Goal: Task Accomplishment & Management: Complete application form

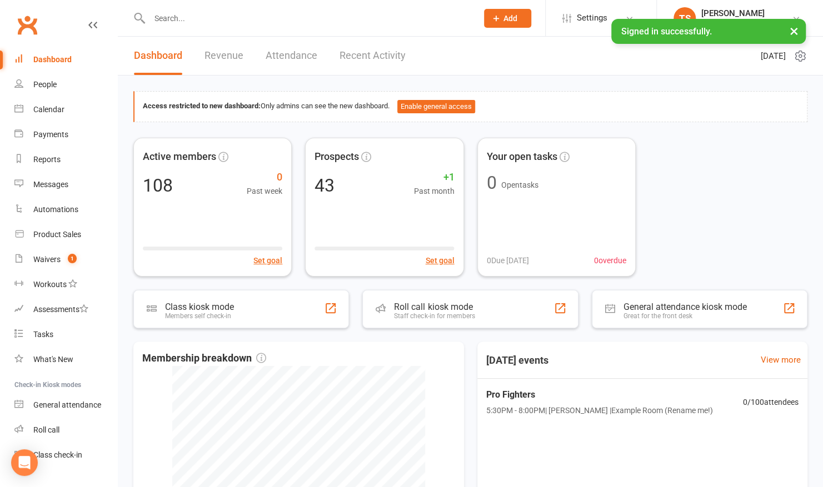
click at [218, 26] on input "text" at bounding box center [307, 19] width 323 height 16
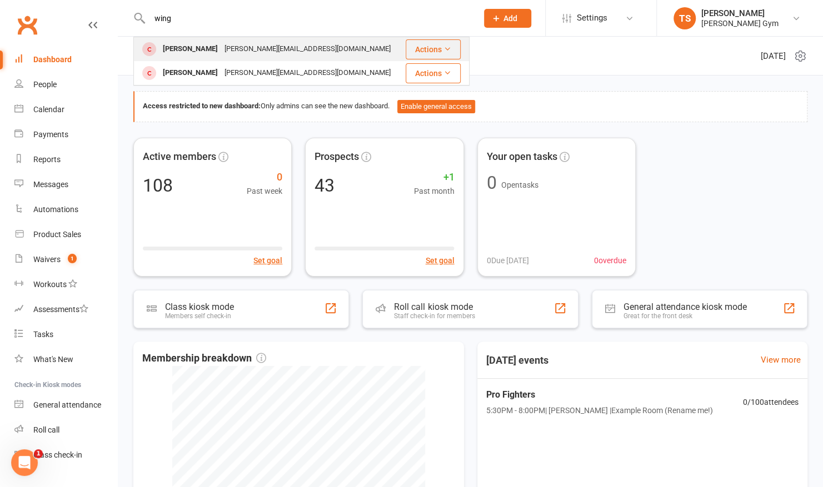
type input "wing"
click at [203, 49] on div "[PERSON_NAME]" at bounding box center [190, 49] width 62 height 16
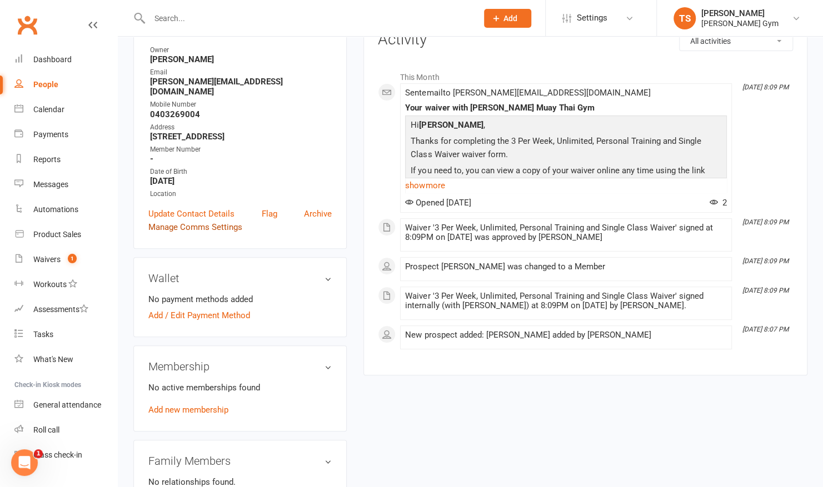
scroll to position [154, 0]
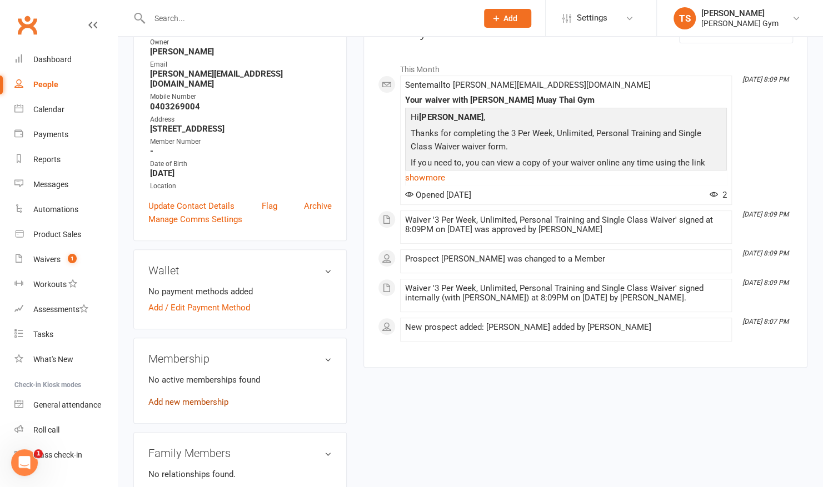
click at [200, 397] on link "Add new membership" at bounding box center [188, 402] width 80 height 10
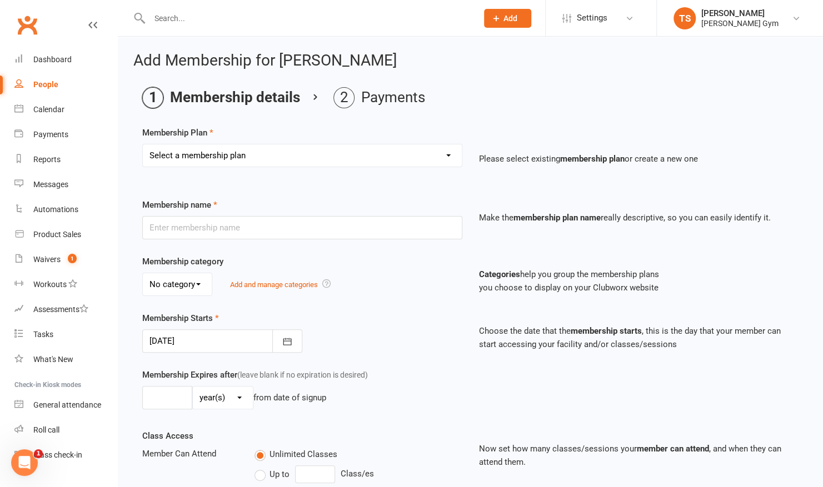
click at [255, 156] on select "Select a membership plan Create new Membership Plan Kid & Teen - Membership Gen…" at bounding box center [302, 155] width 319 height 22
select select "2"
click at [143, 144] on select "Select a membership plan Create new Membership Plan Kid & Teen - Membership Gen…" at bounding box center [302, 155] width 319 height 22
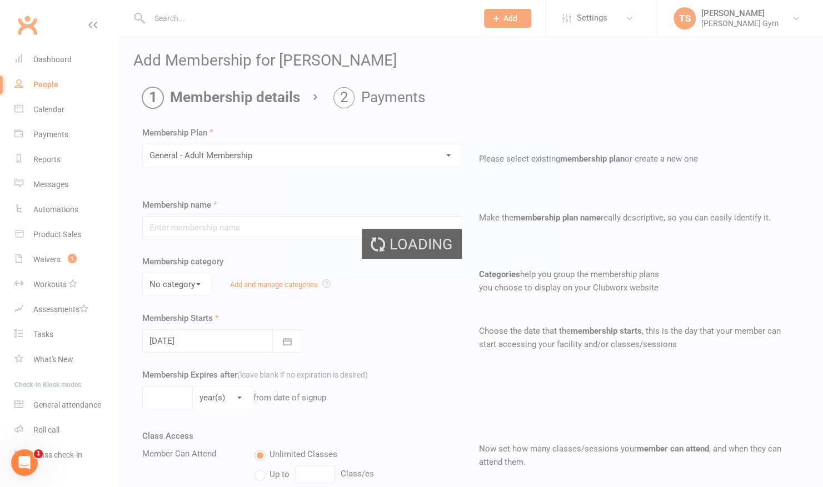
type input "General - Adult Membership"
select select "0"
type input "0"
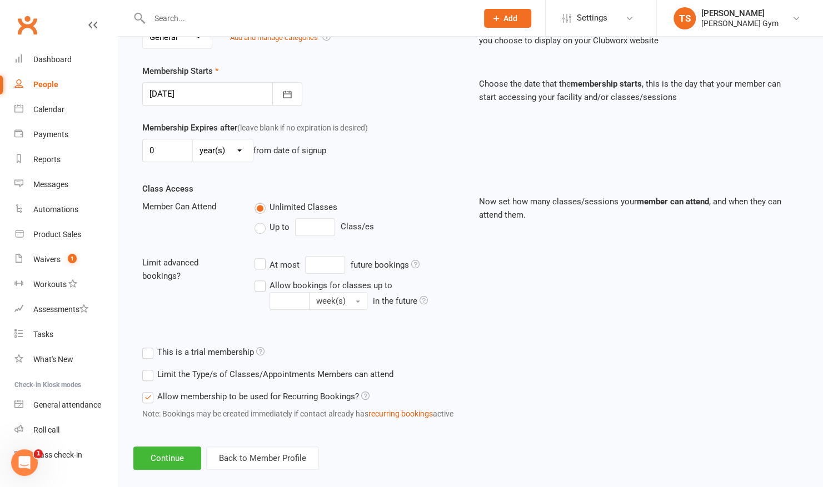
scroll to position [258, 0]
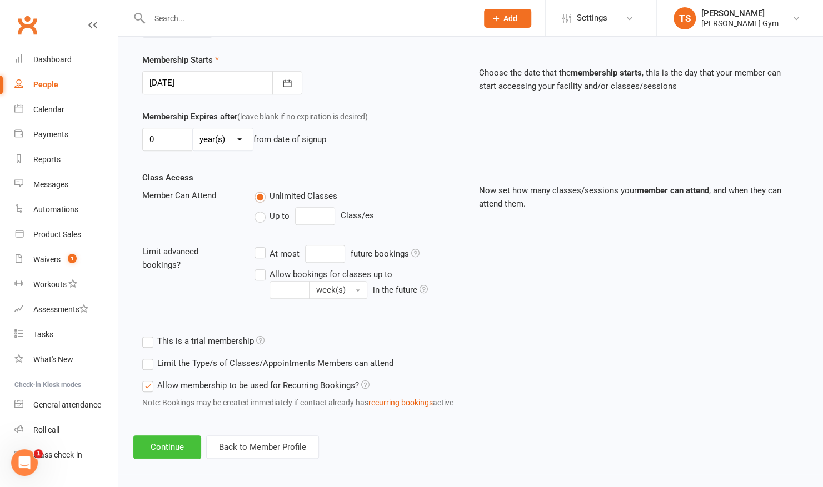
click at [166, 442] on button "Continue" at bounding box center [167, 447] width 68 height 23
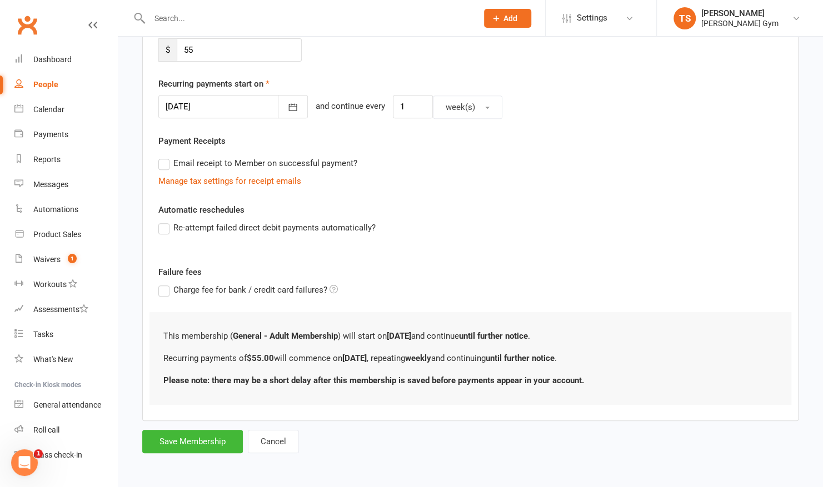
scroll to position [0, 0]
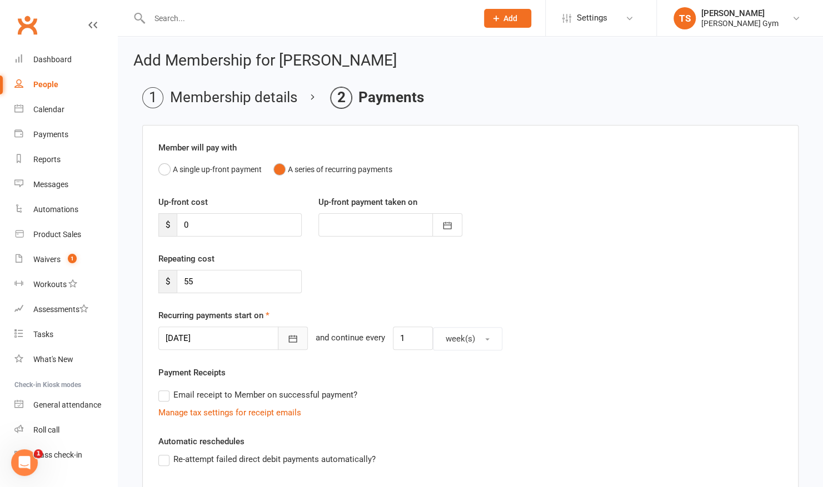
click at [287, 336] on icon "button" at bounding box center [292, 338] width 11 height 11
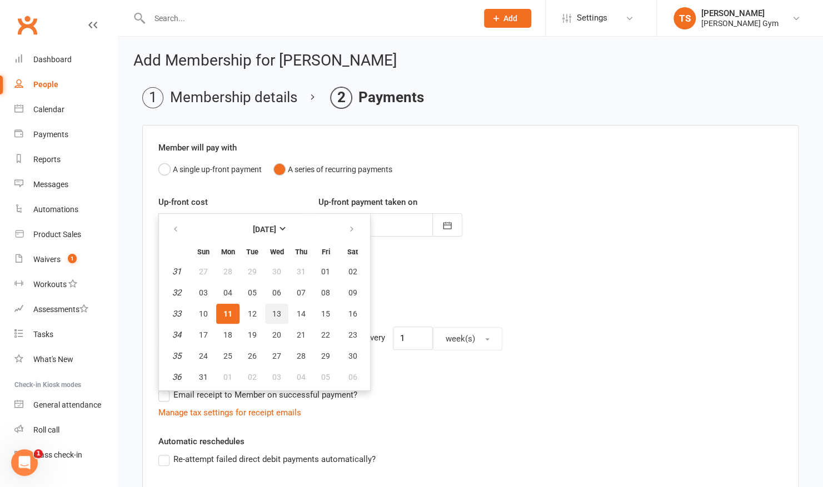
click at [280, 307] on button "13" at bounding box center [276, 314] width 23 height 20
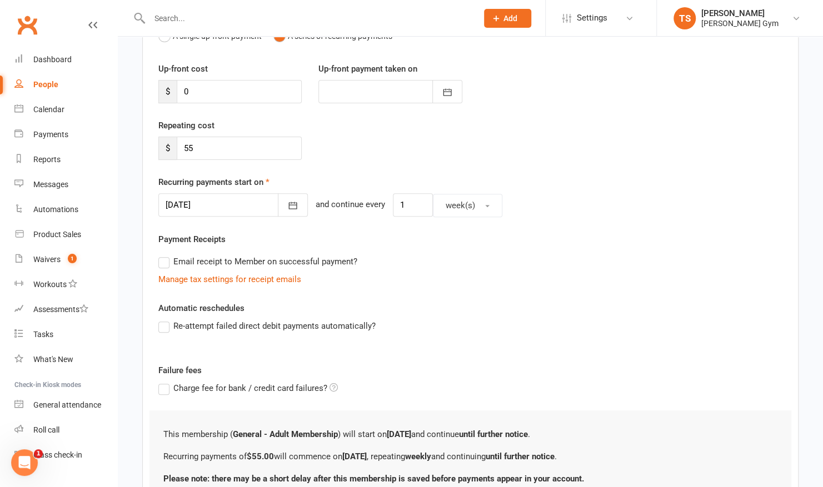
scroll to position [138, 0]
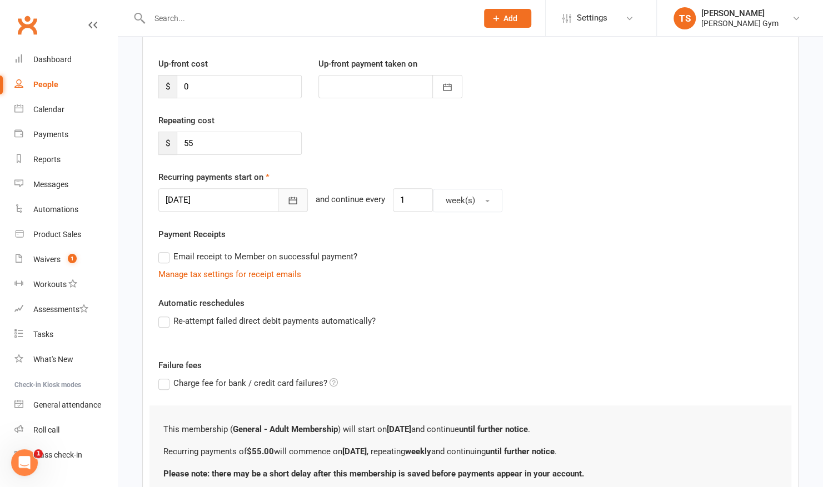
click at [287, 195] on icon "button" at bounding box center [292, 200] width 11 height 11
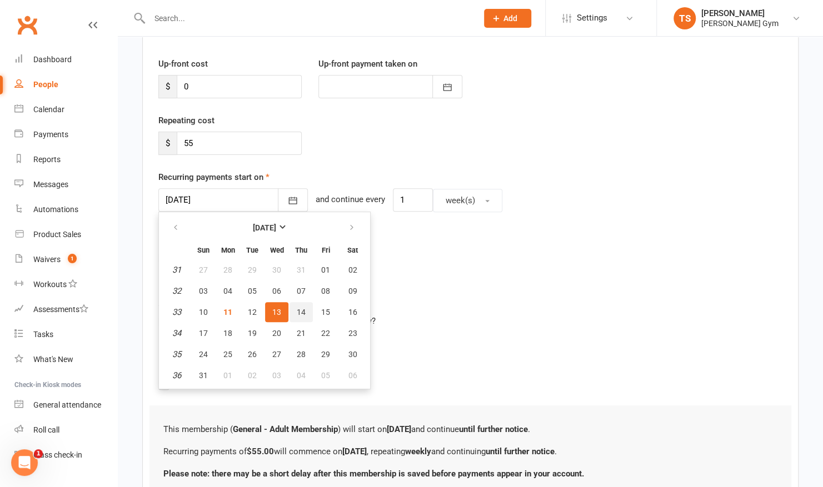
click at [300, 308] on span "14" at bounding box center [301, 312] width 9 height 9
type input "[DATE]"
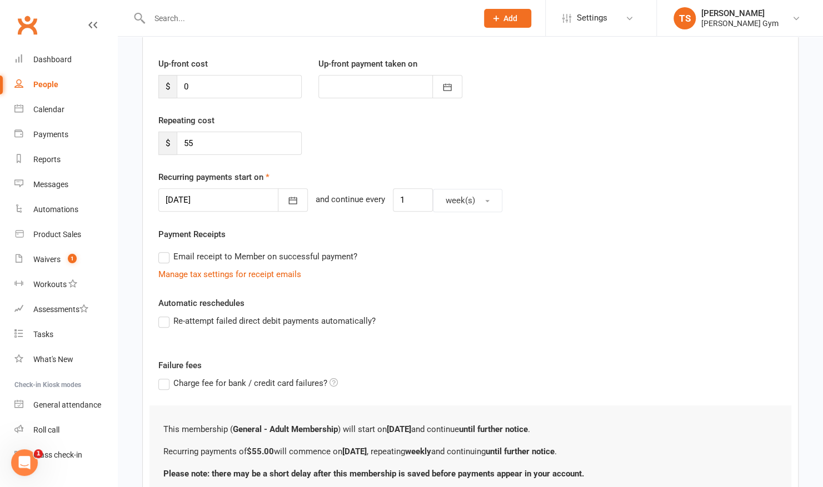
click at [163, 320] on label "Re-attempt failed direct debit payments automatically?" at bounding box center [266, 321] width 217 height 13
click at [163, 315] on input "Re-attempt failed direct debit payments automatically?" at bounding box center [161, 315] width 7 height 0
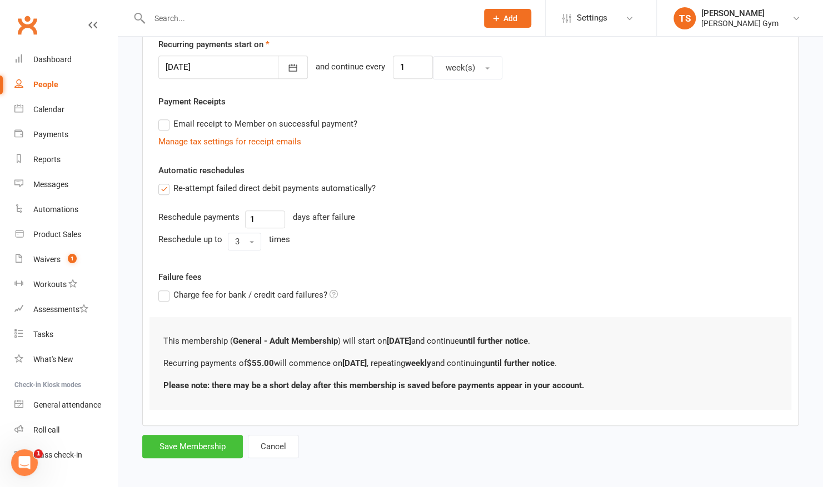
scroll to position [272, 0]
click at [166, 453] on button "Save Membership" at bounding box center [192, 446] width 101 height 23
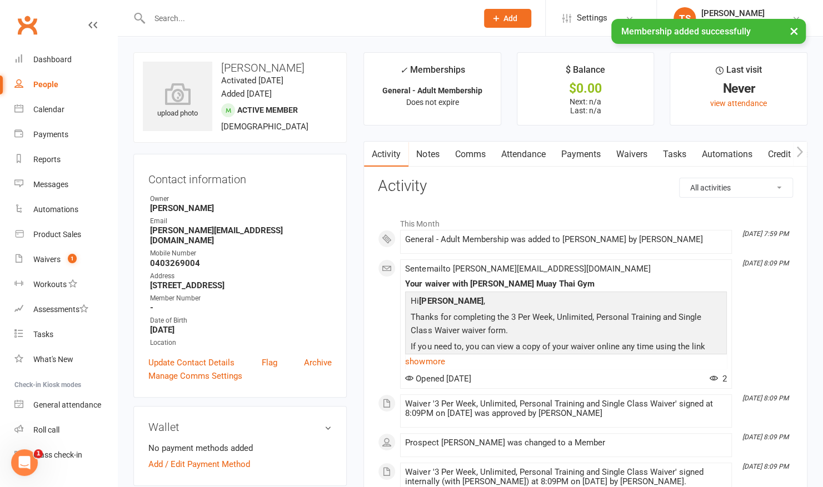
scroll to position [66, 0]
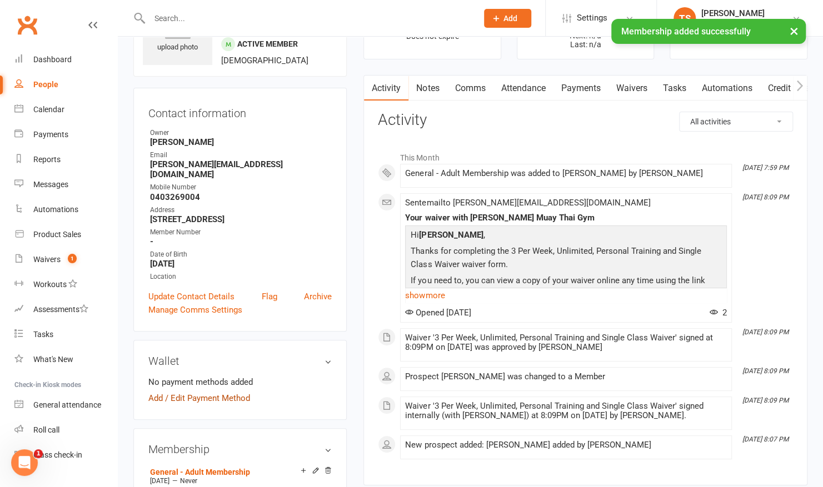
click at [177, 392] on link "Add / Edit Payment Method" at bounding box center [199, 398] width 102 height 13
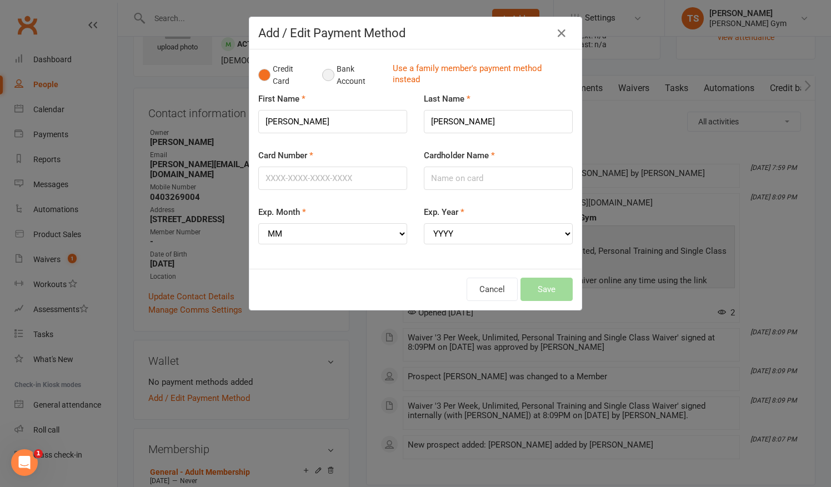
click at [323, 71] on button "Bank Account" at bounding box center [353, 75] width 62 height 34
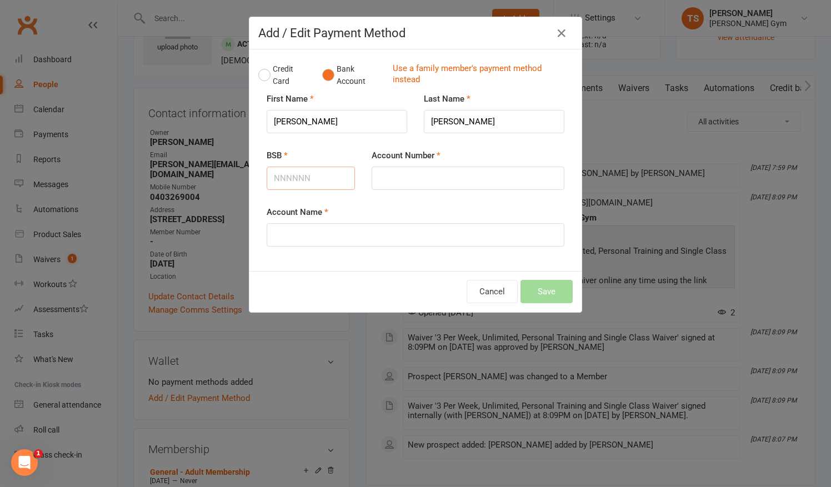
click at [321, 177] on input "BSB" at bounding box center [311, 178] width 88 height 23
type input "063112"
click at [392, 179] on input "Account Number" at bounding box center [468, 178] width 193 height 23
type input "10380521"
click at [325, 229] on input "Account Name" at bounding box center [416, 234] width 298 height 23
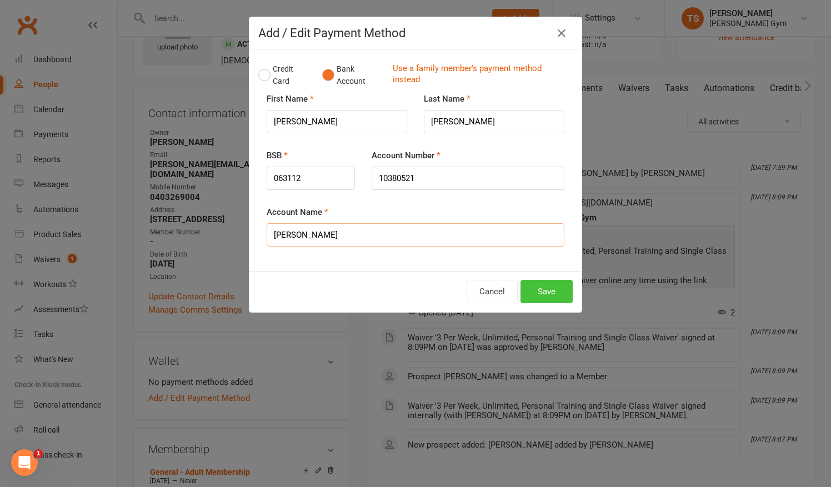
type input "[PERSON_NAME]"
click at [533, 292] on button "Save" at bounding box center [547, 291] width 52 height 23
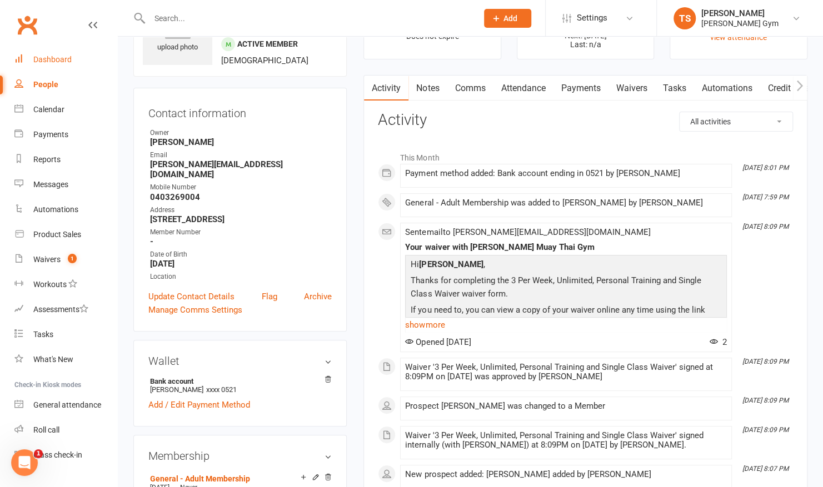
click at [49, 58] on div "Dashboard" at bounding box center [52, 59] width 38 height 9
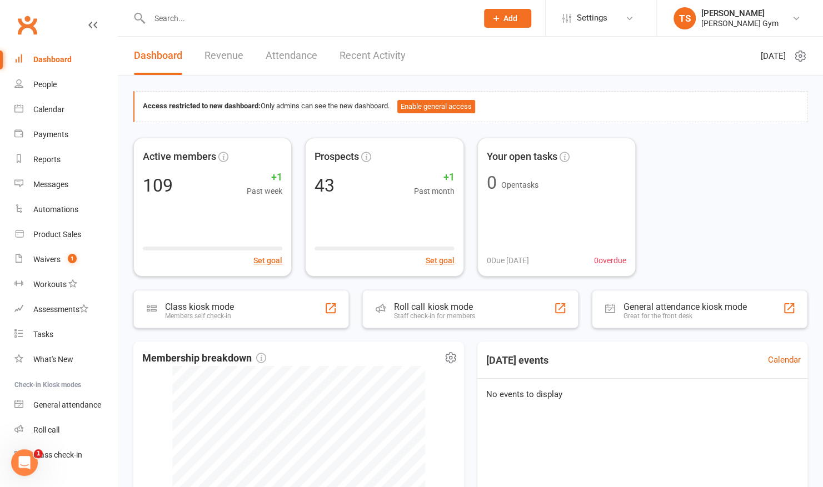
scroll to position [214, 0]
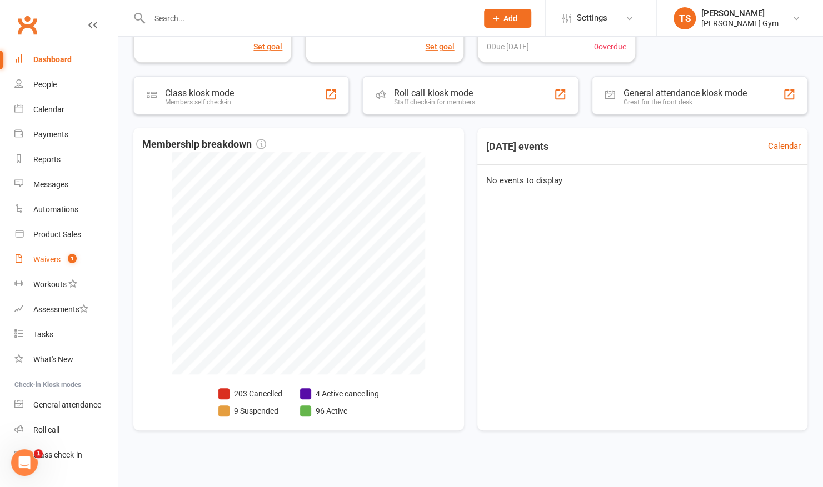
click at [58, 259] on div "Waivers" at bounding box center [46, 259] width 27 height 9
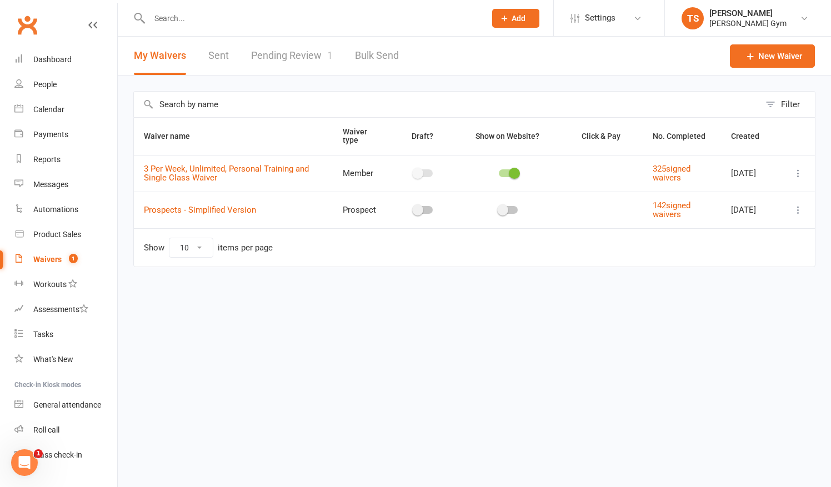
click at [276, 71] on link "Pending Review 1" at bounding box center [292, 56] width 82 height 38
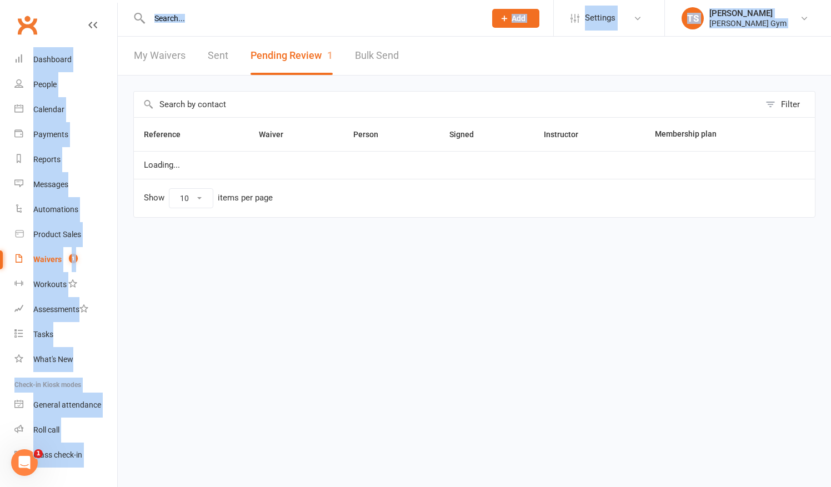
click at [276, 71] on html "Prospect Member Non-attending contact Class / event Appointment Task Membership…" at bounding box center [415, 132] width 831 height 264
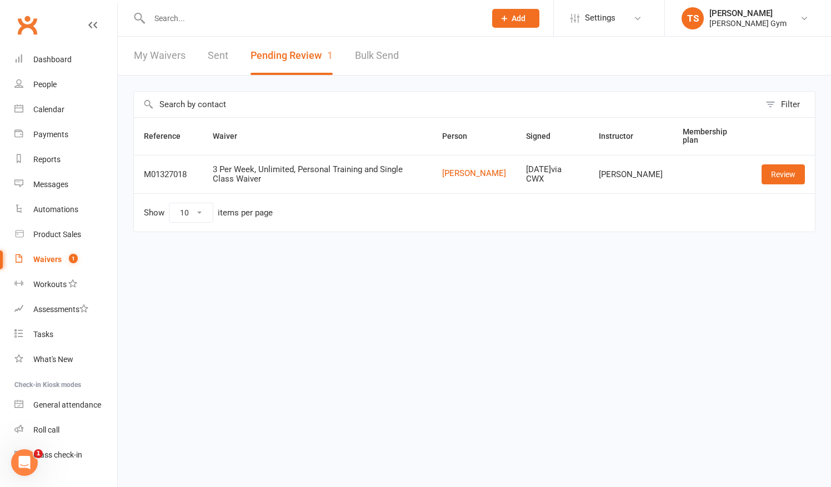
click at [783, 184] on td "Review" at bounding box center [783, 174] width 63 height 38
click at [778, 179] on link "Review" at bounding box center [783, 174] width 43 height 20
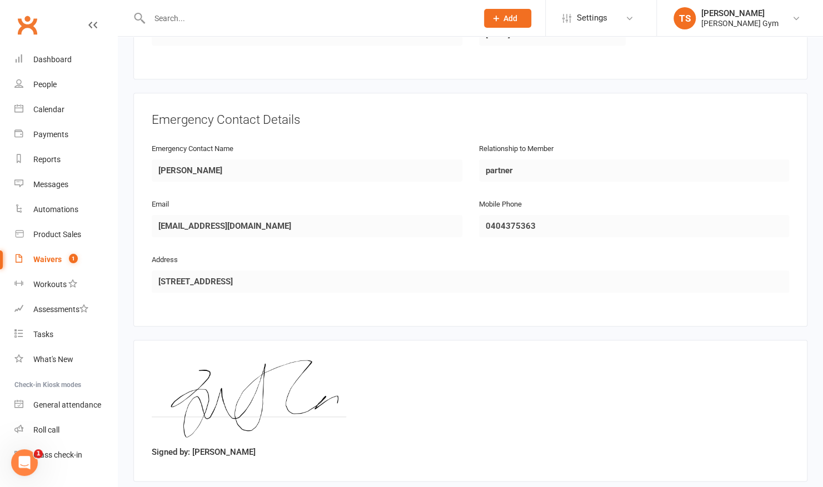
scroll to position [500, 0]
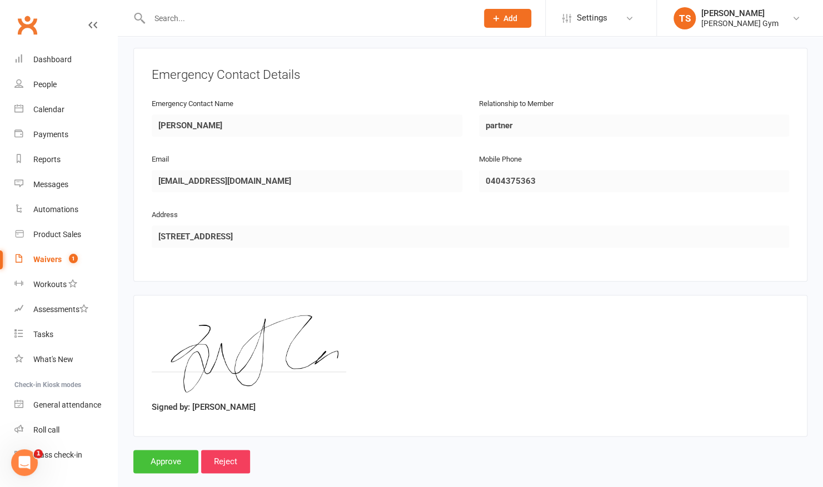
click at [168, 450] on input "Approve" at bounding box center [165, 461] width 65 height 23
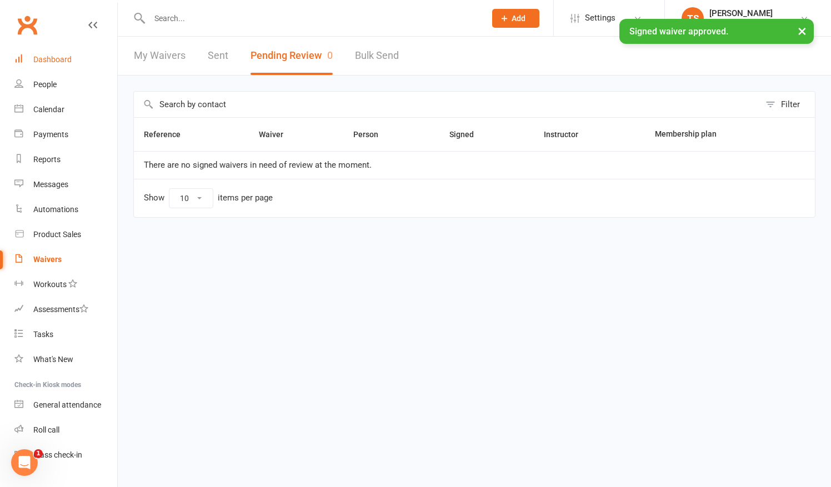
click at [47, 53] on link "Dashboard" at bounding box center [65, 59] width 103 height 25
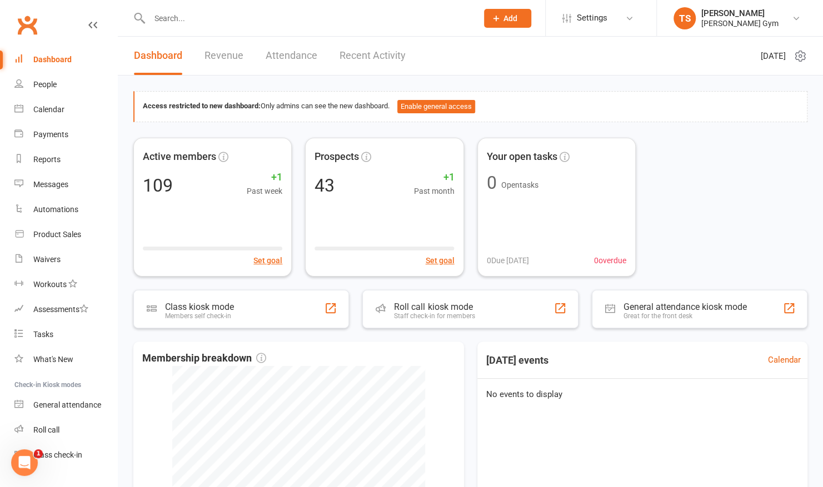
click at [359, 54] on link "Recent Activity" at bounding box center [373, 56] width 66 height 38
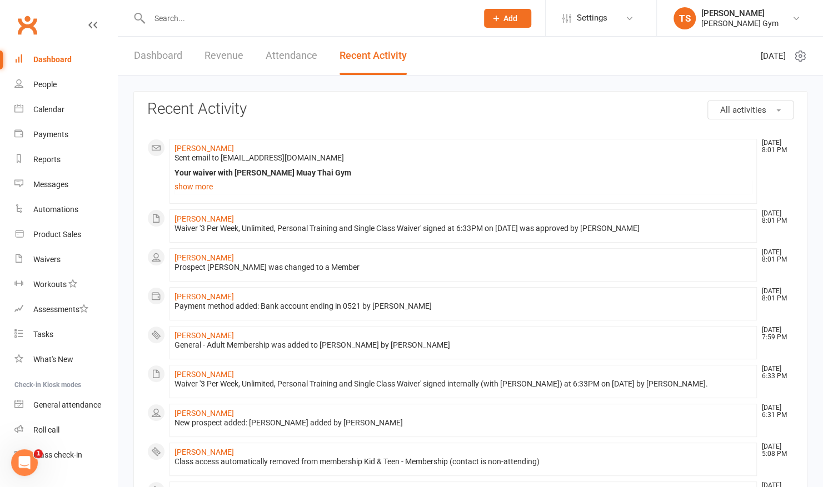
click at [240, 54] on link "Revenue" at bounding box center [223, 56] width 39 height 38
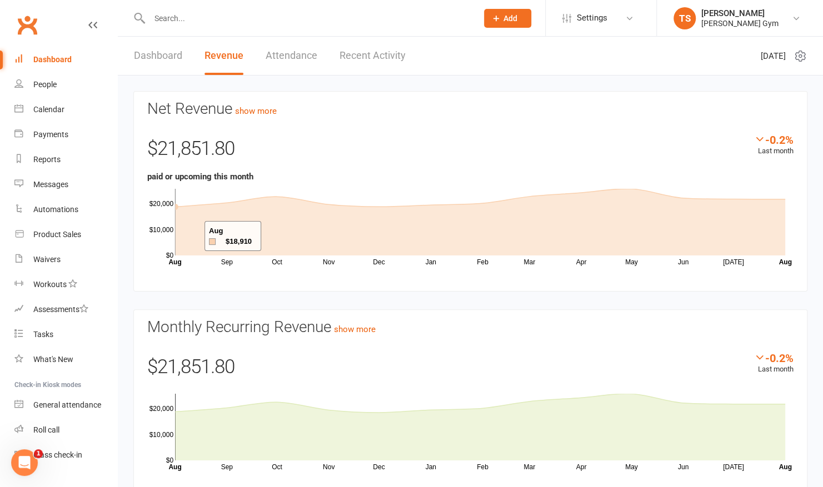
scroll to position [42, 0]
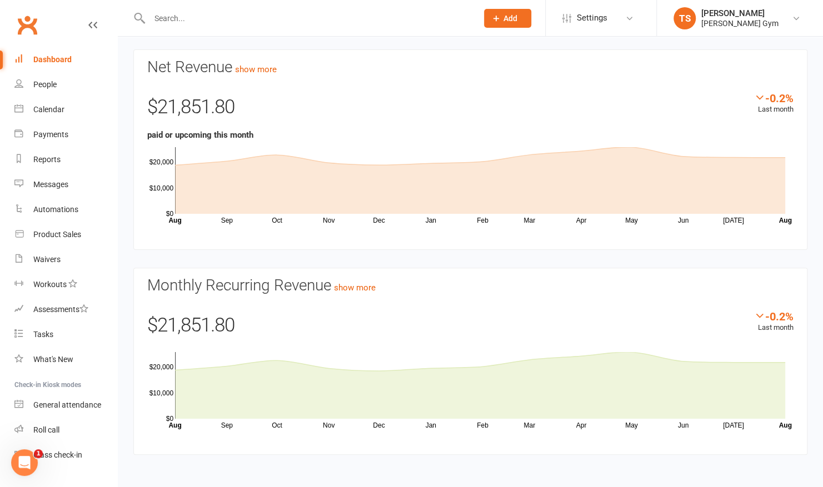
click at [43, 58] on div "Dashboard" at bounding box center [52, 59] width 38 height 9
click at [43, 87] on div "People" at bounding box center [44, 84] width 23 height 9
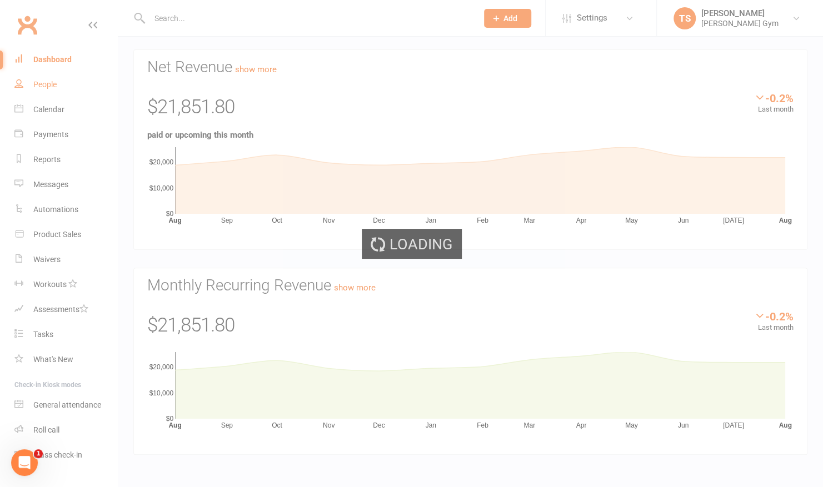
select select "100"
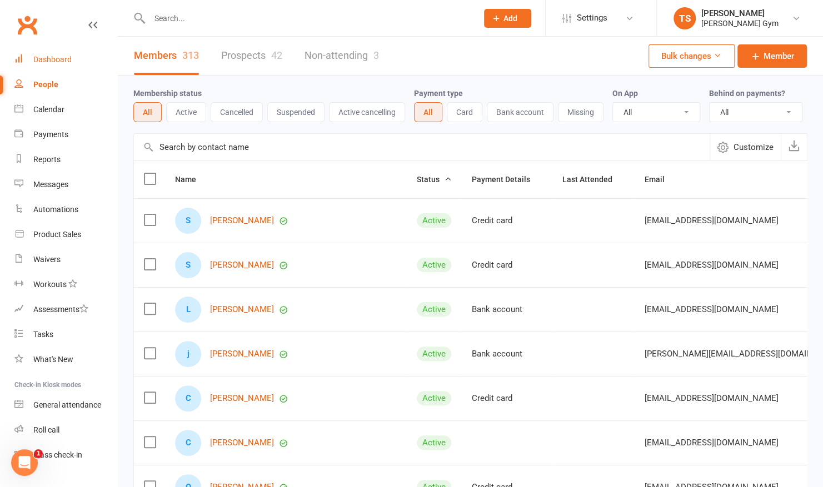
click at [48, 61] on div "Dashboard" at bounding box center [52, 59] width 38 height 9
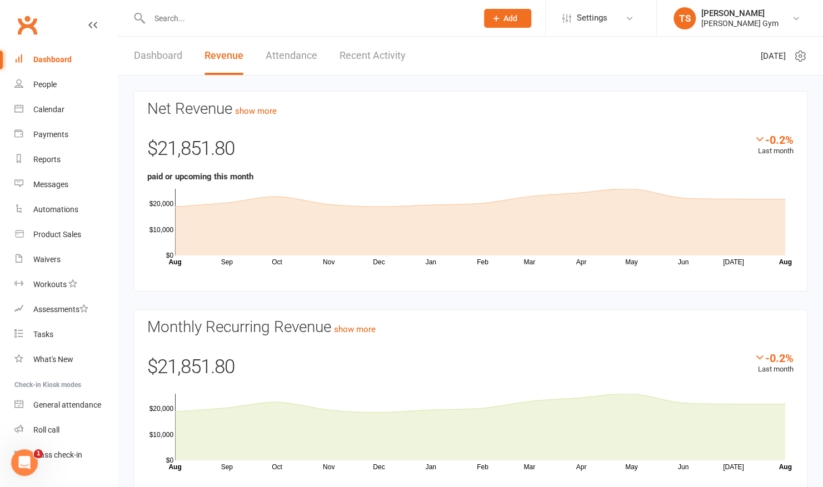
click at [164, 58] on link "Dashboard" at bounding box center [158, 56] width 48 height 38
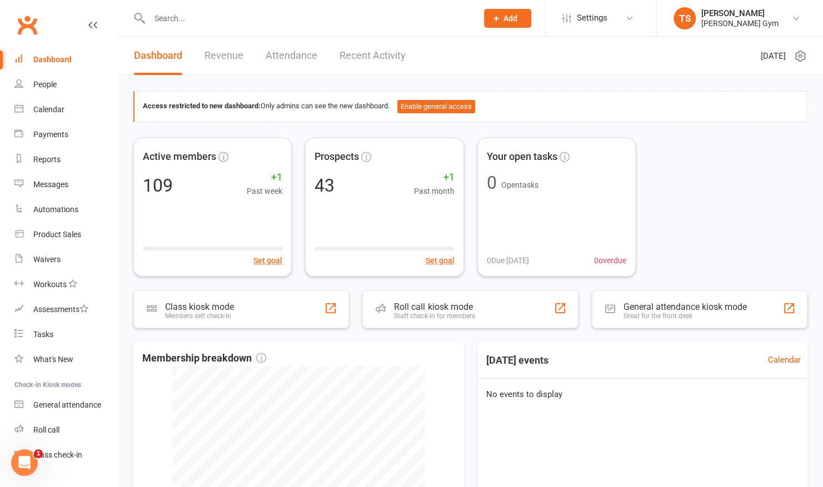
click at [360, 57] on link "Recent Activity" at bounding box center [373, 56] width 66 height 38
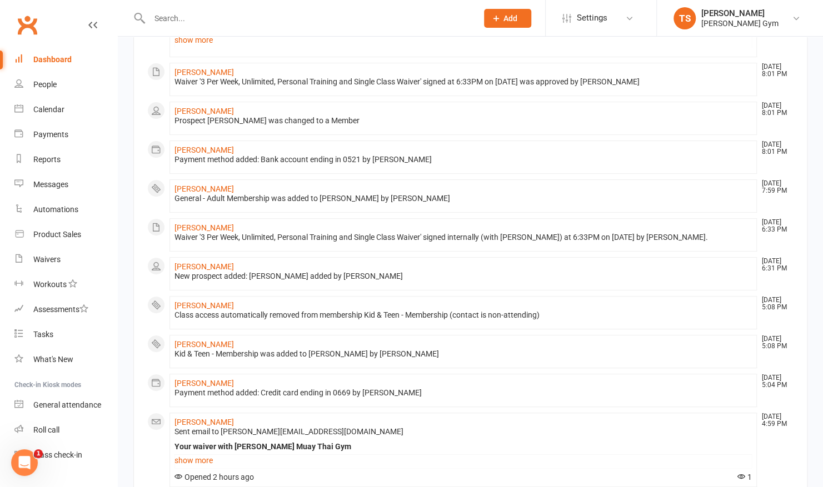
scroll to position [147, 0]
click at [67, 63] on div "Dashboard" at bounding box center [52, 59] width 38 height 9
click at [56, 59] on div "Dashboard" at bounding box center [52, 59] width 38 height 9
